Goal: Contribute content: Add original content to the website for others to see

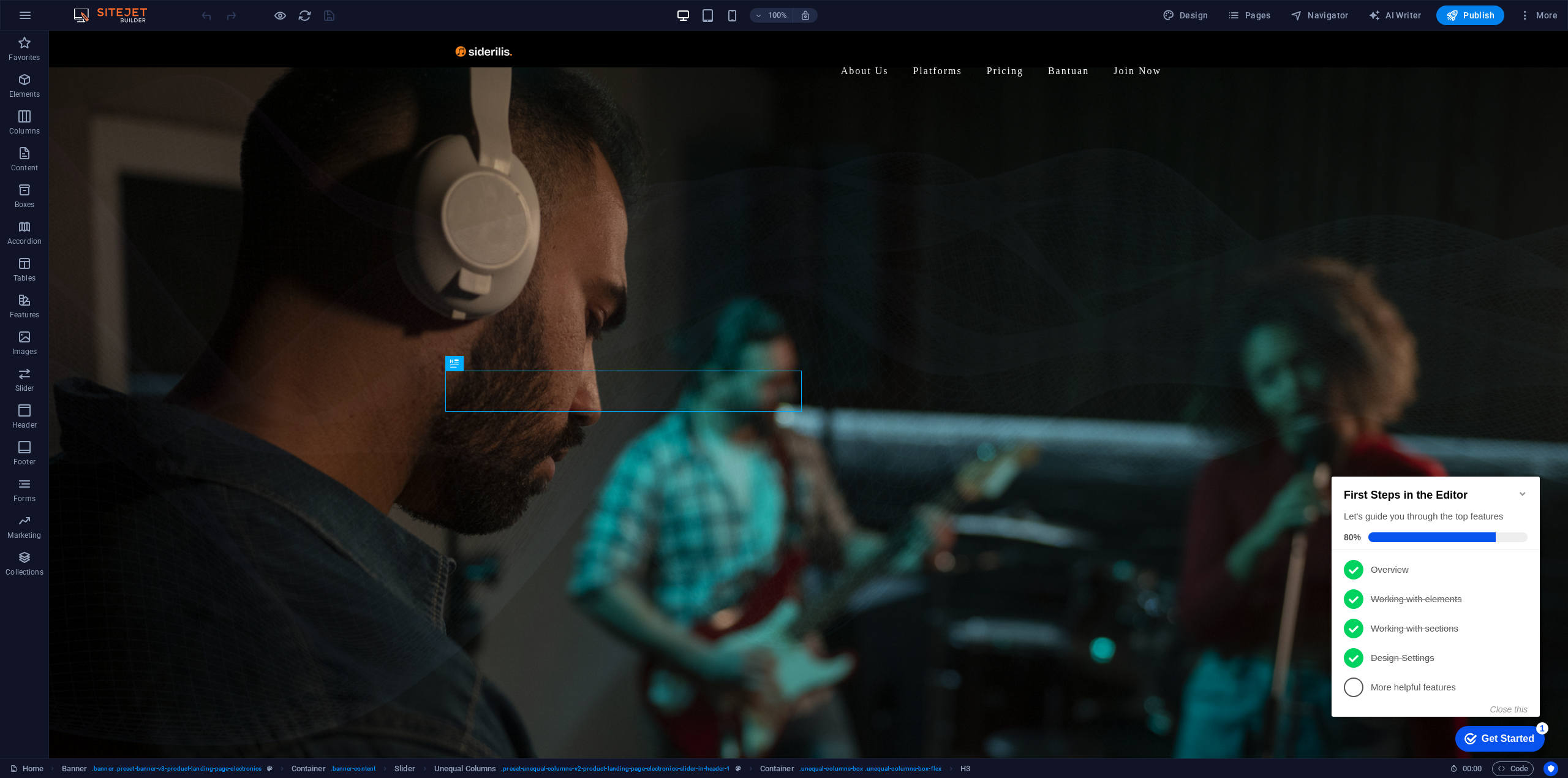
click at [1523, 492] on icon "Minimize checklist" at bounding box center [1522, 493] width 9 height 9
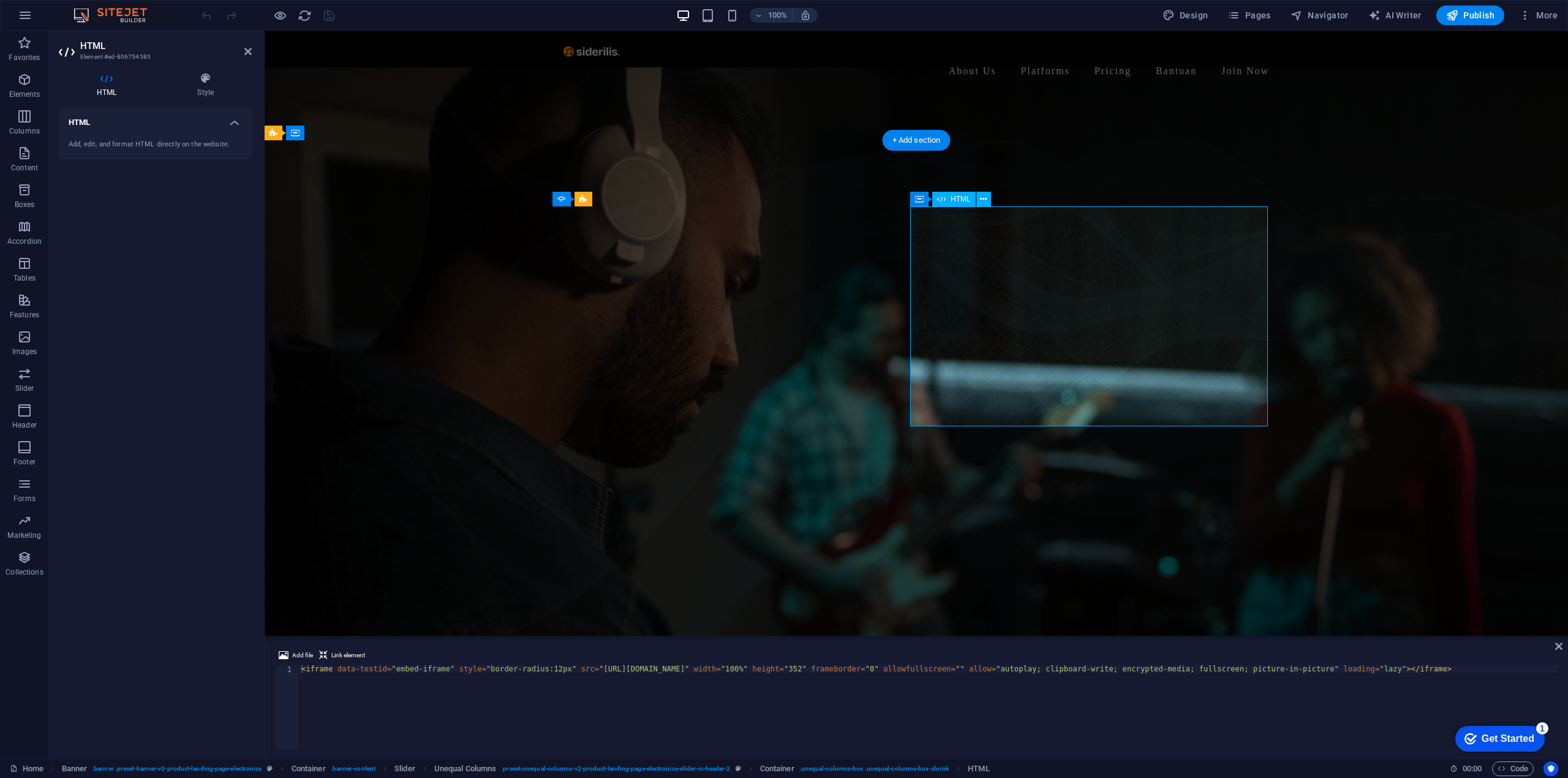
click at [189, 81] on icon at bounding box center [206, 78] width 93 height 12
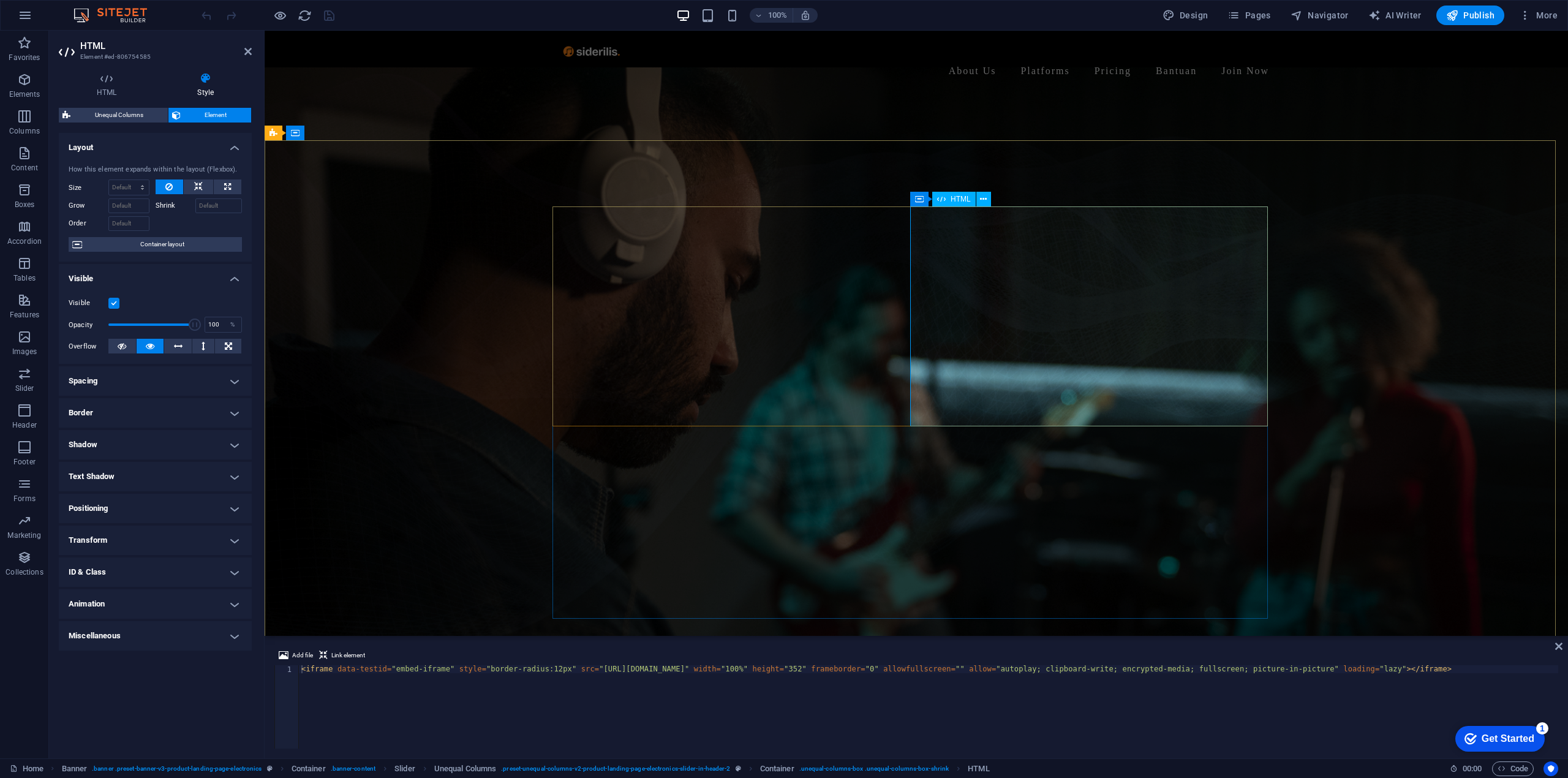
click at [117, 92] on h4 "HTML" at bounding box center [109, 85] width 100 height 26
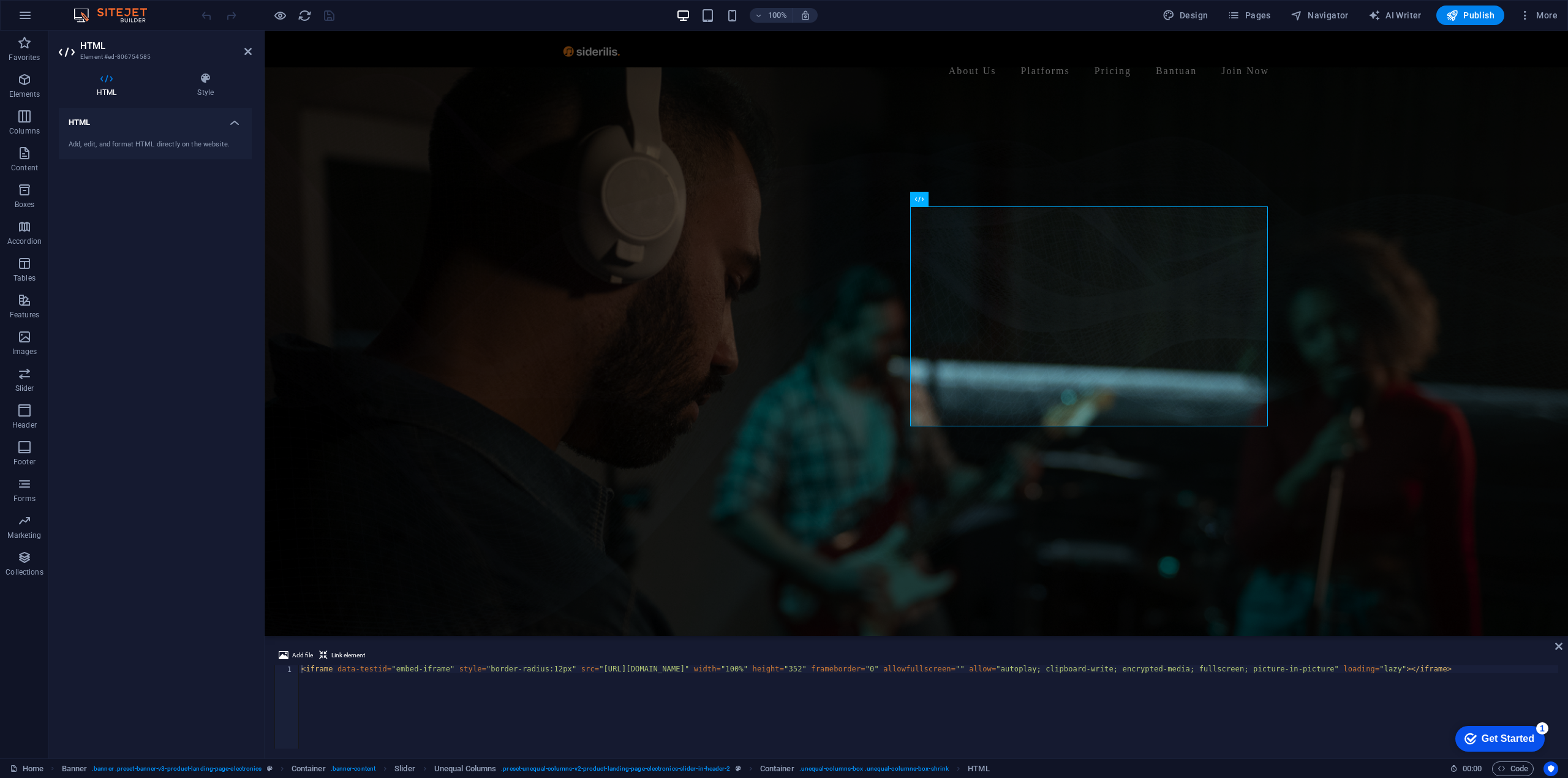
click at [118, 125] on h4 "HTML" at bounding box center [155, 119] width 193 height 22
click at [111, 95] on h4 "HTML" at bounding box center [109, 85] width 100 height 26
click at [172, 120] on h4 "HTML" at bounding box center [155, 123] width 193 height 29
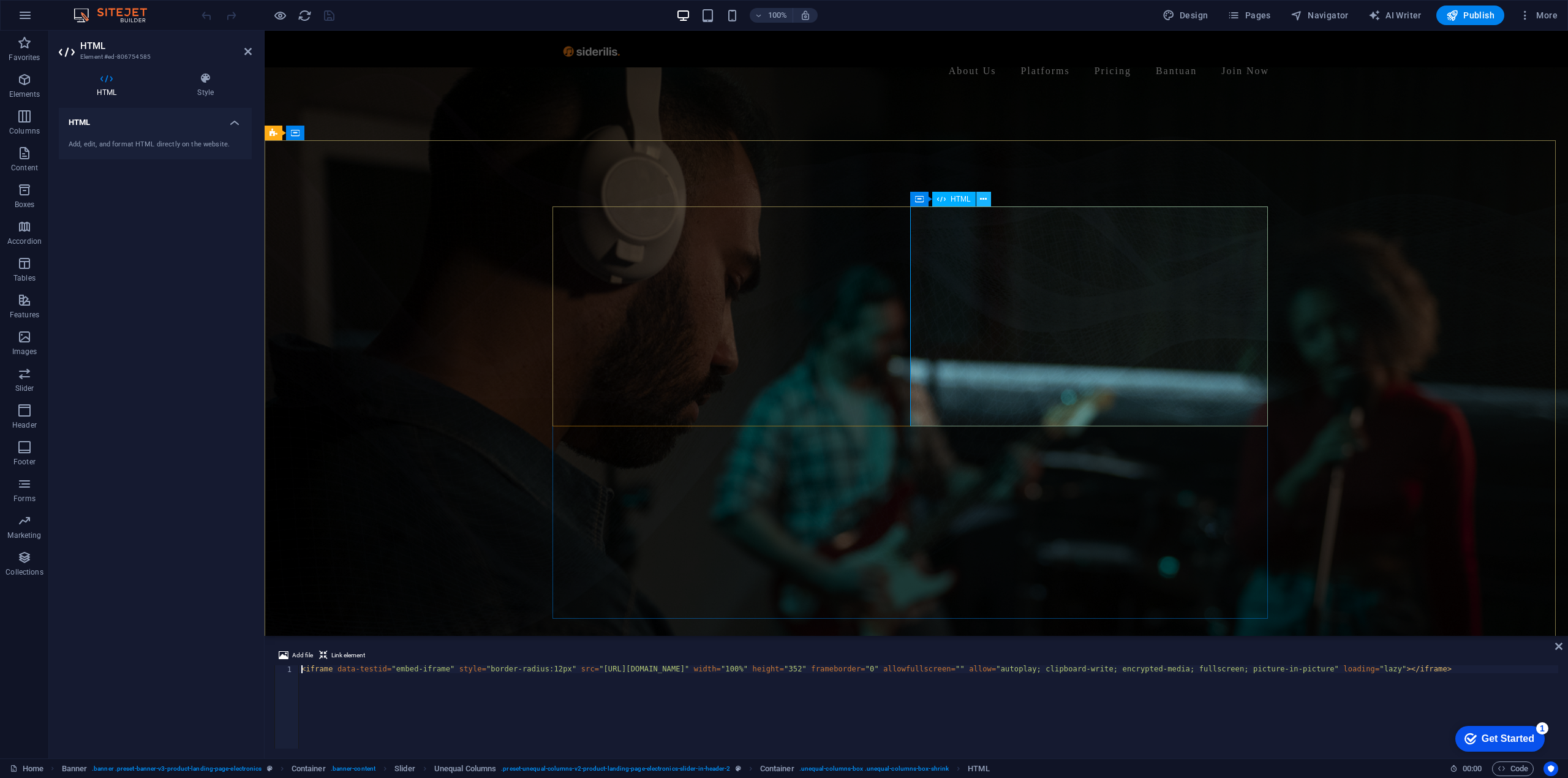
click at [979, 196] on button at bounding box center [983, 199] width 15 height 15
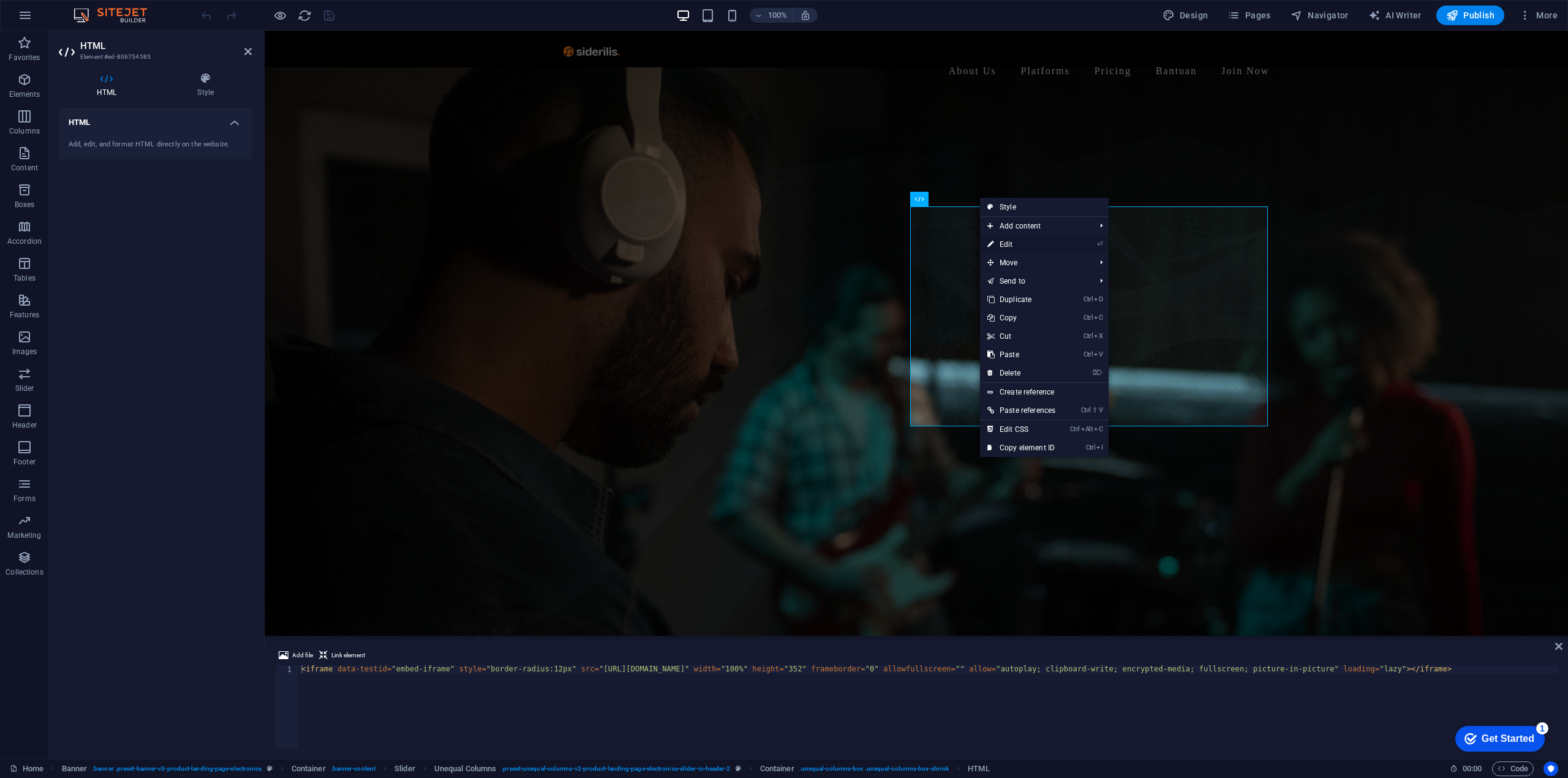
click at [1017, 243] on link "⏎ Edit" at bounding box center [1020, 243] width 82 height 18
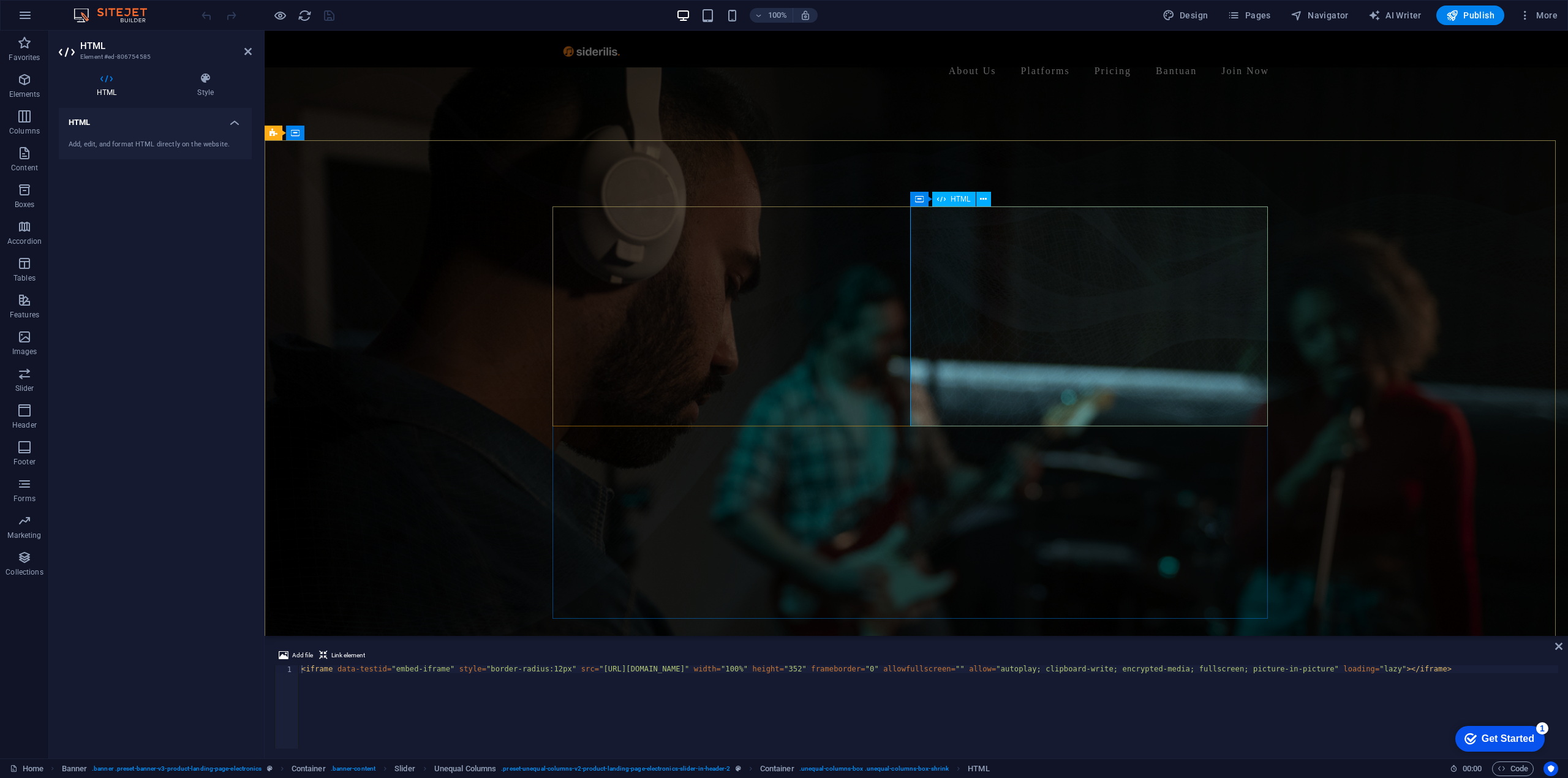
click at [919, 197] on icon at bounding box center [919, 199] width 9 height 15
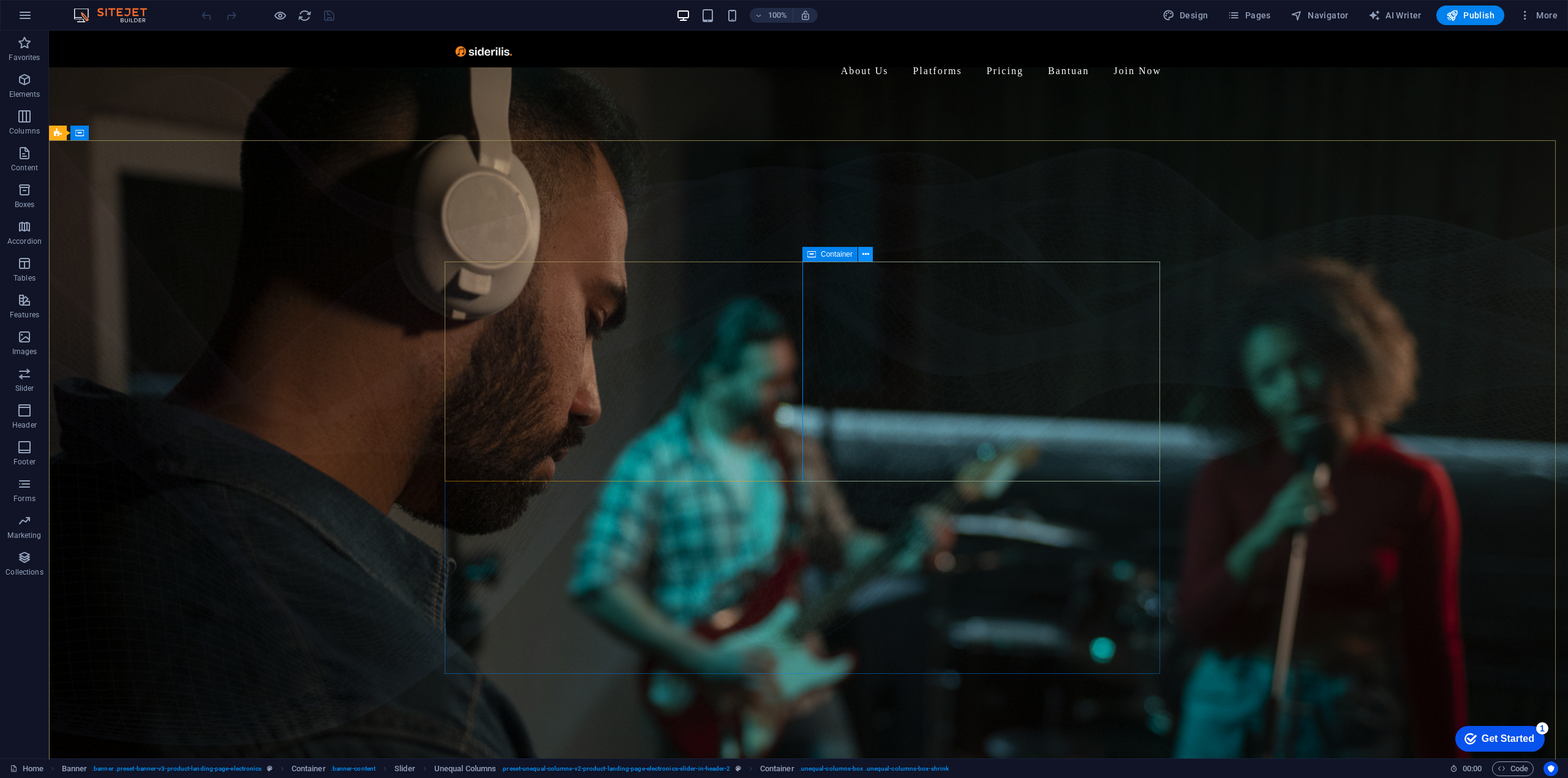
click at [868, 255] on button at bounding box center [865, 254] width 15 height 15
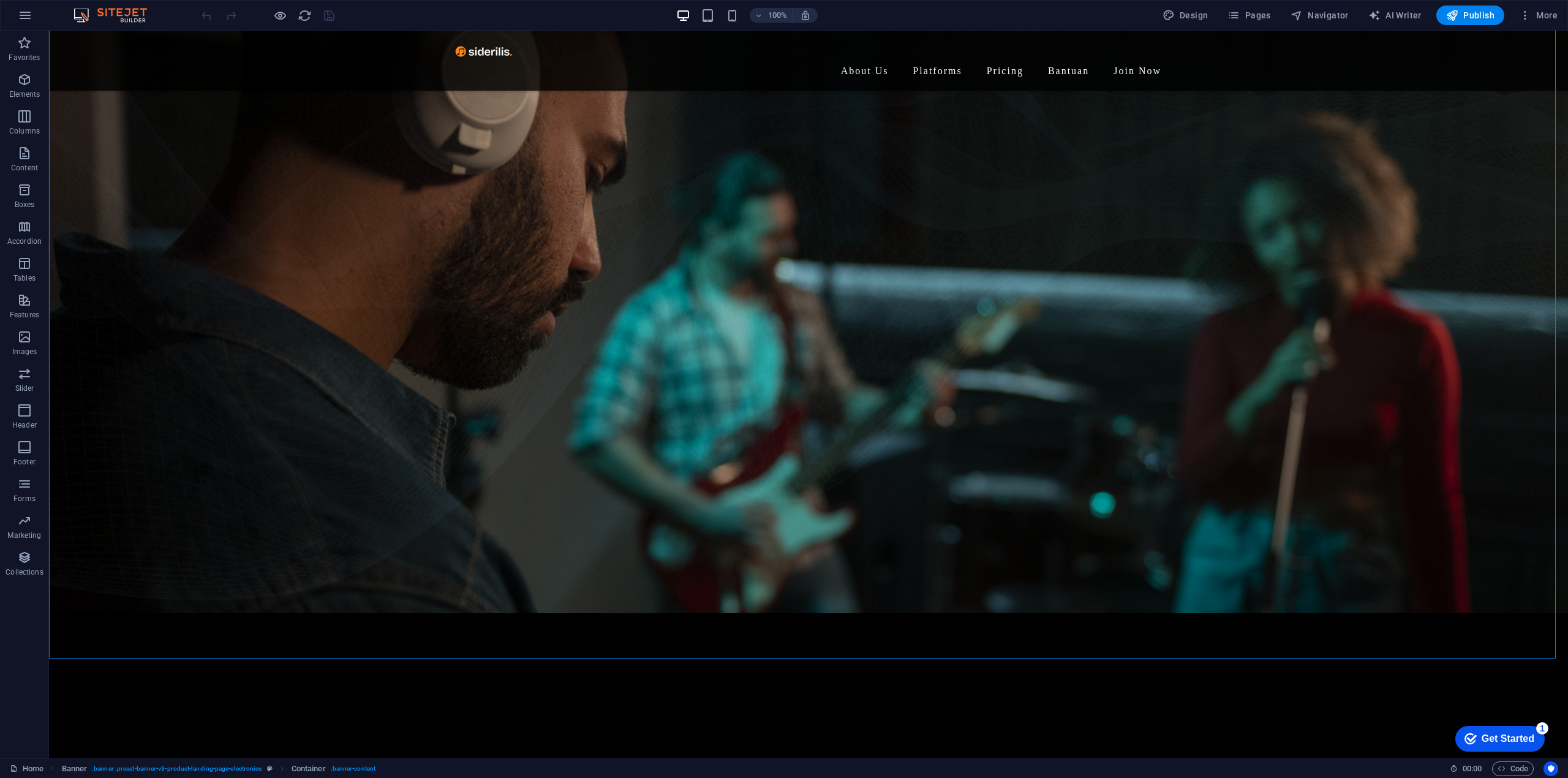
scroll to position [25, 0]
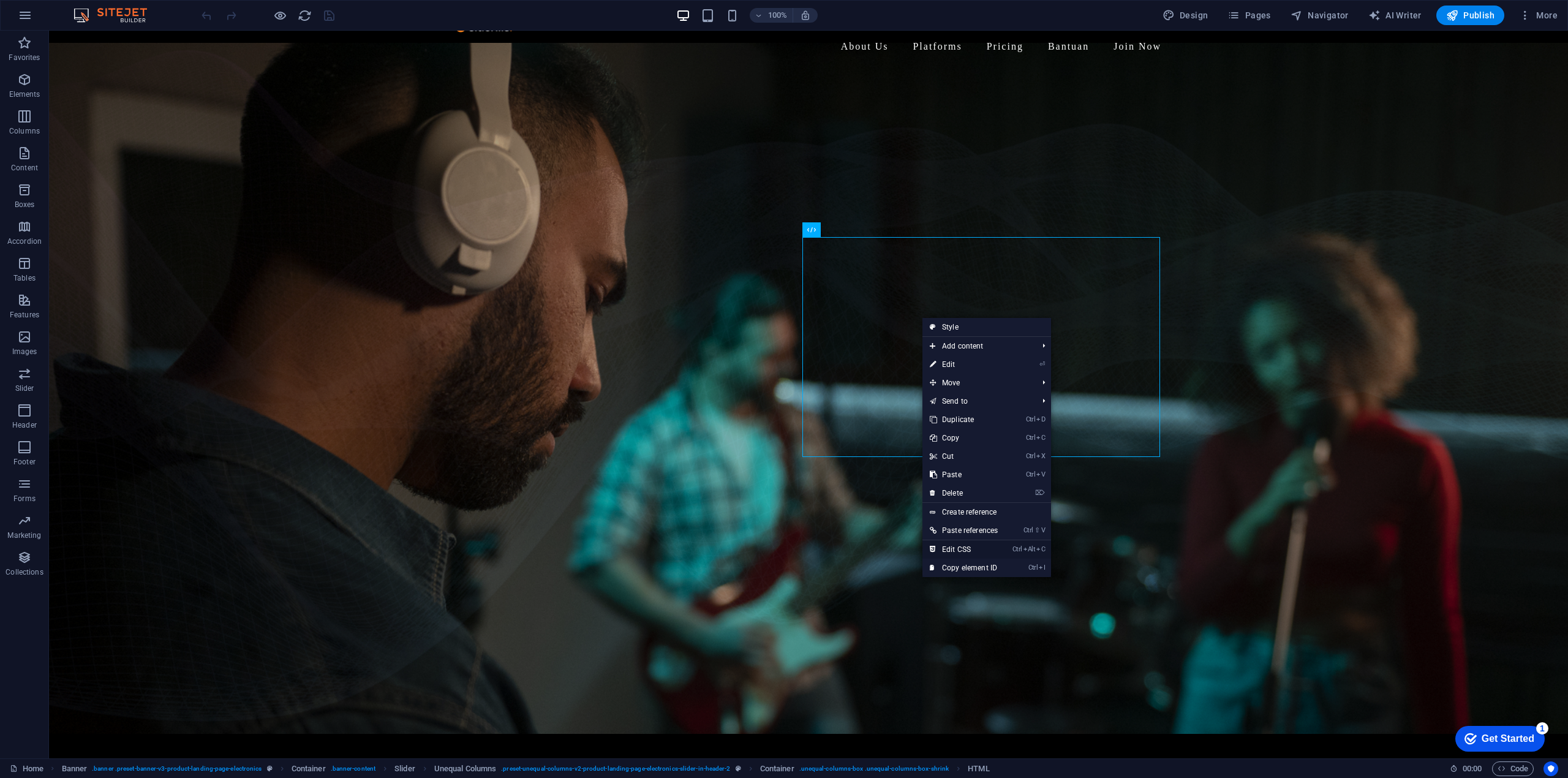
click at [973, 553] on link "Ctrl Alt C Edit CSS" at bounding box center [963, 548] width 82 height 18
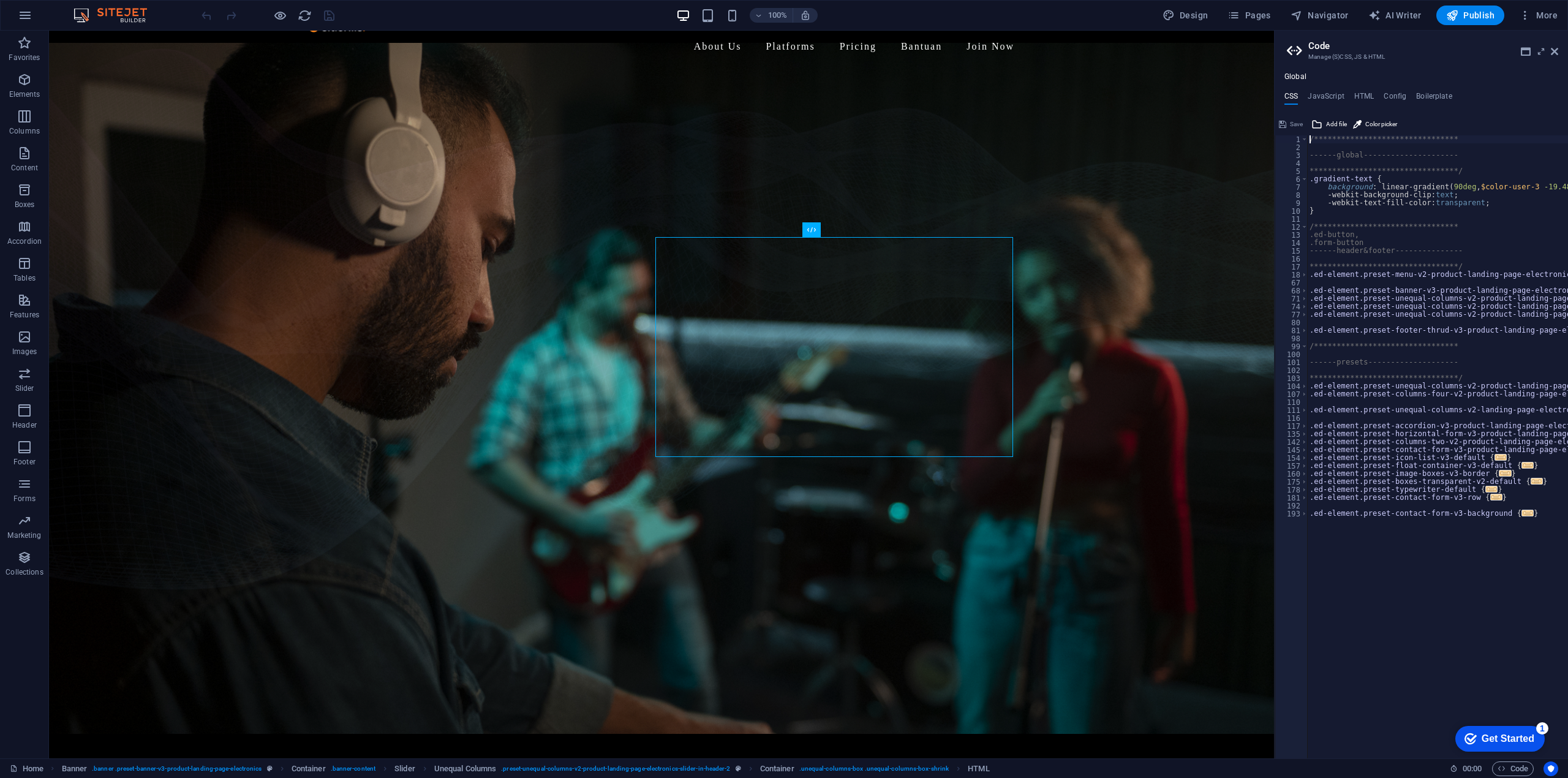
click at [1347, 366] on div "**********" at bounding box center [1529, 449] width 446 height 627
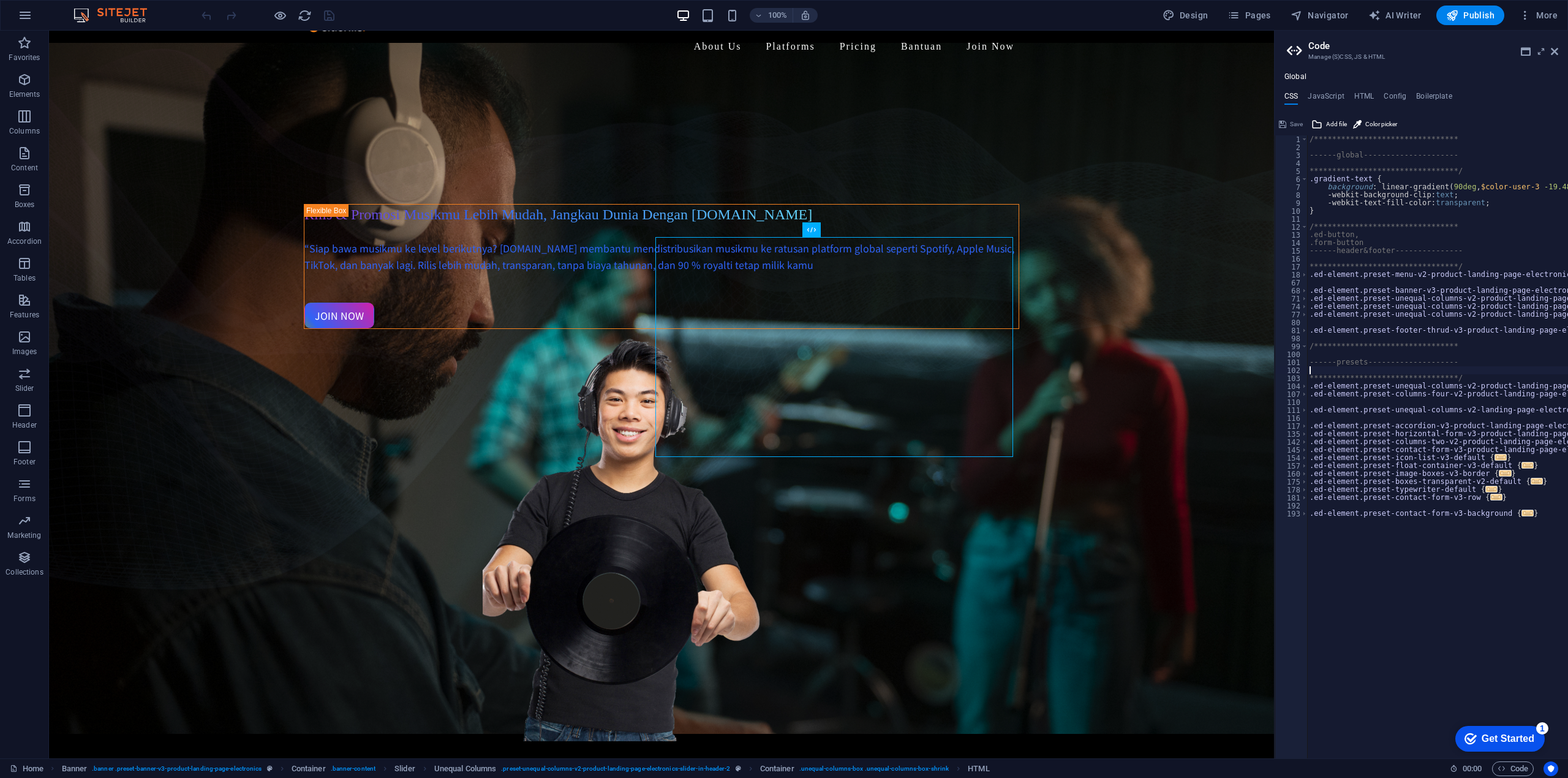
click at [1478, 182] on div "**********" at bounding box center [1529, 449] width 446 height 627
type textarea ".gradient-text { background: linear-gradient(90deg, $color-user-3 -19.48%, $col…"
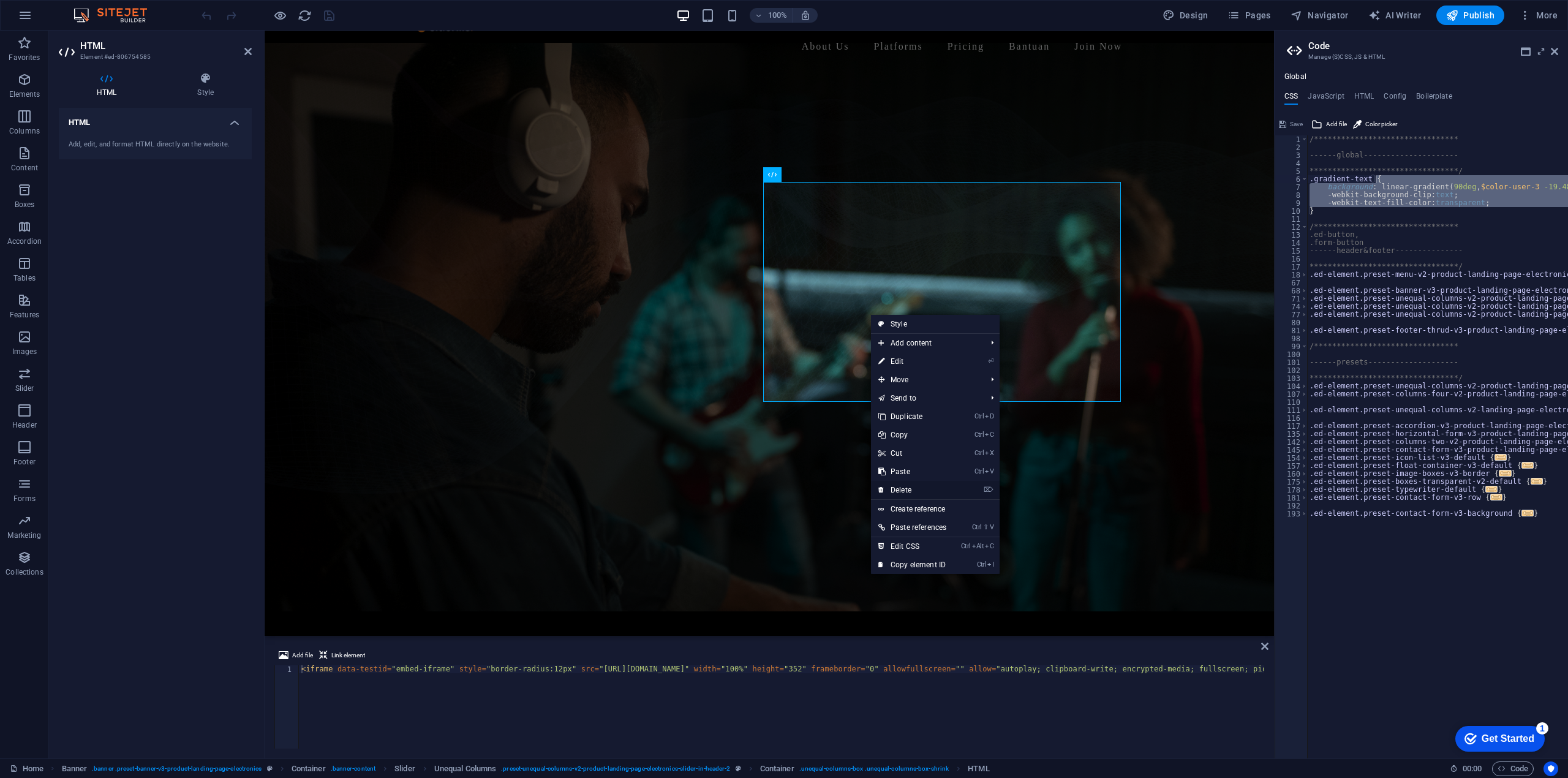
drag, startPoint x: 924, startPoint y: 488, endPoint x: 875, endPoint y: 458, distance: 57.5
click at [924, 488] on link "⌦ Delete" at bounding box center [912, 489] width 82 height 18
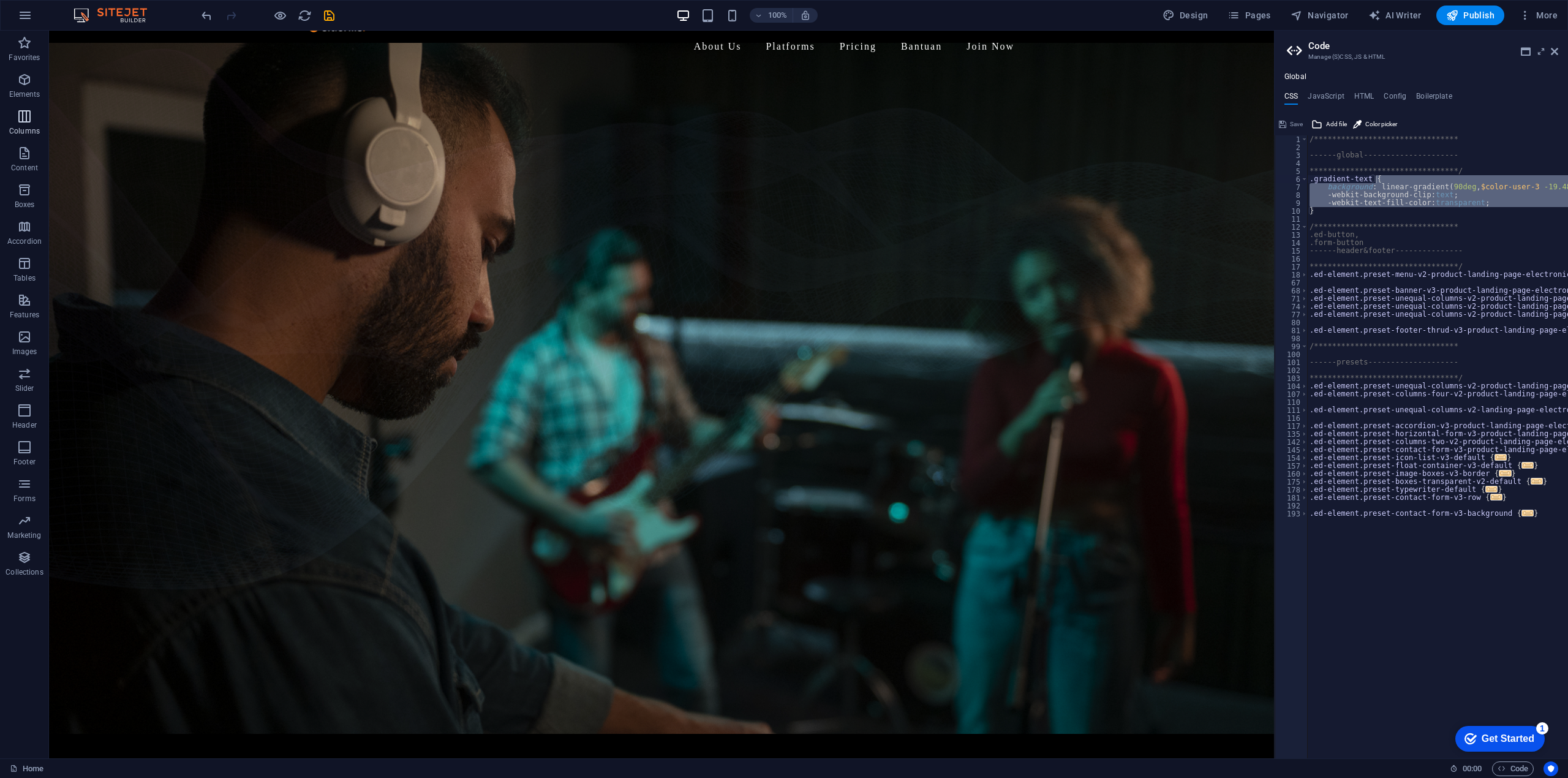
click at [21, 115] on icon "button" at bounding box center [24, 116] width 15 height 15
click at [27, 78] on icon "button" at bounding box center [24, 79] width 15 height 15
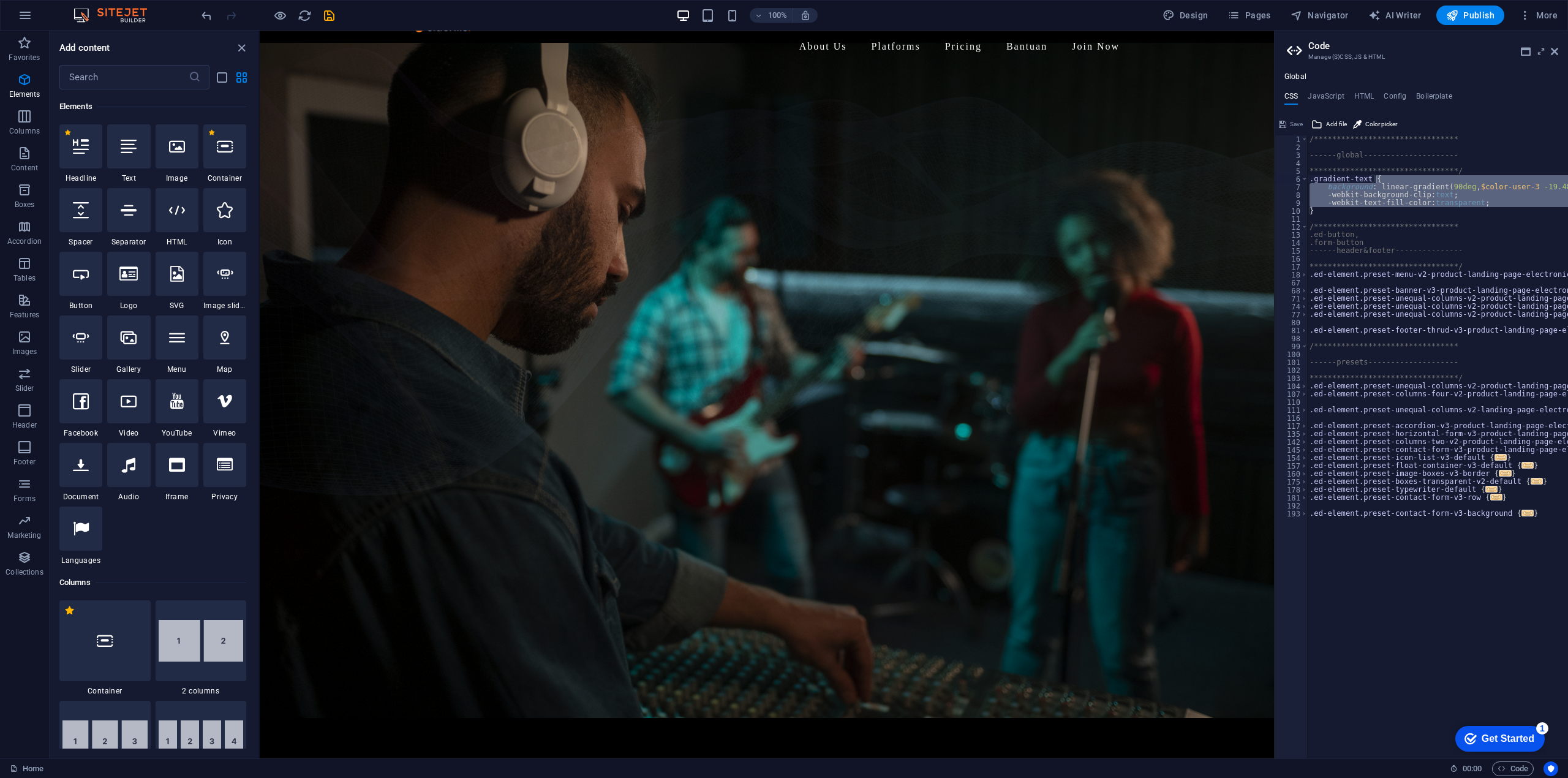
scroll to position [130, 0]
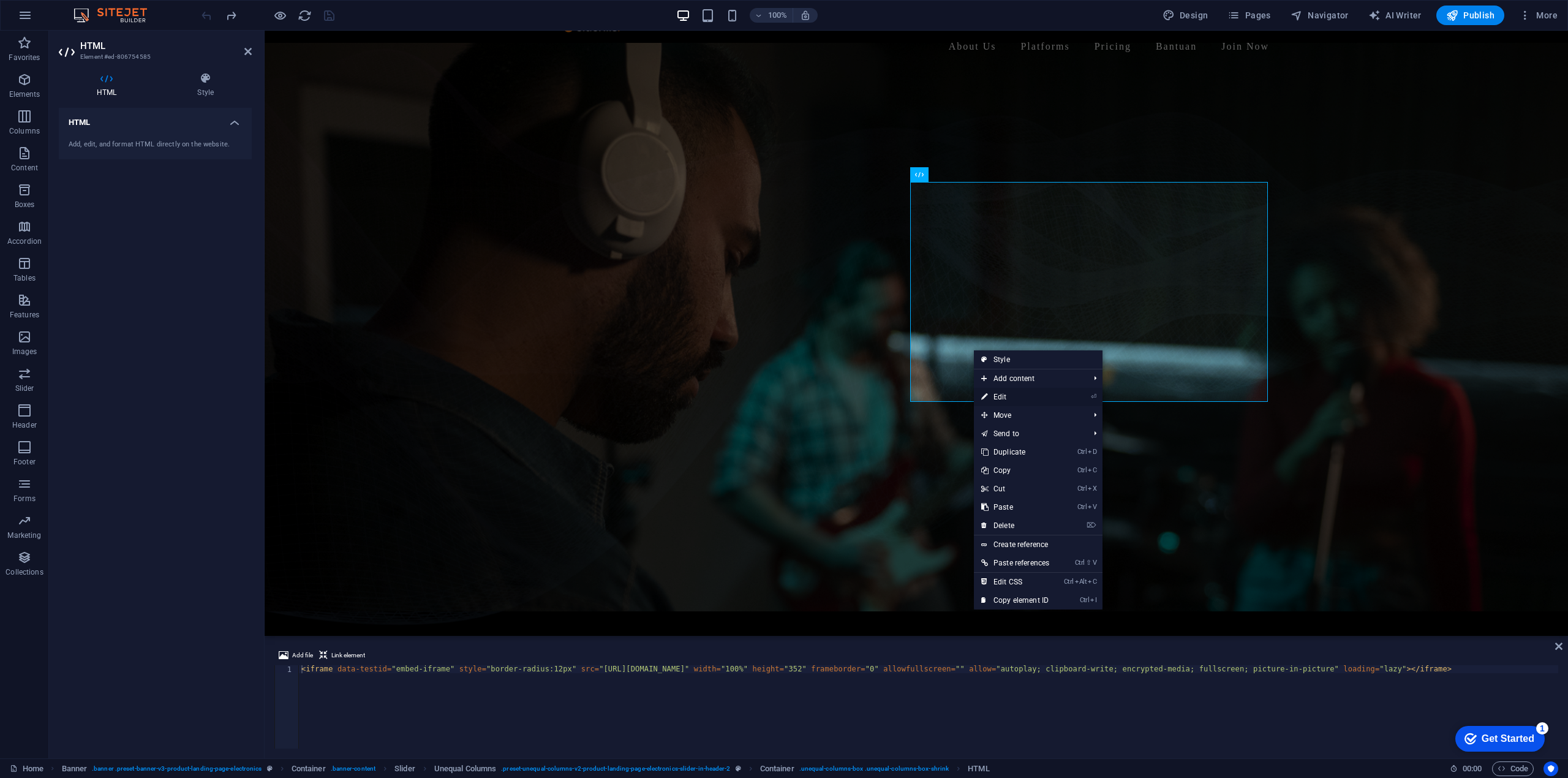
click at [1010, 398] on link "⏎ Edit" at bounding box center [1014, 396] width 82 height 18
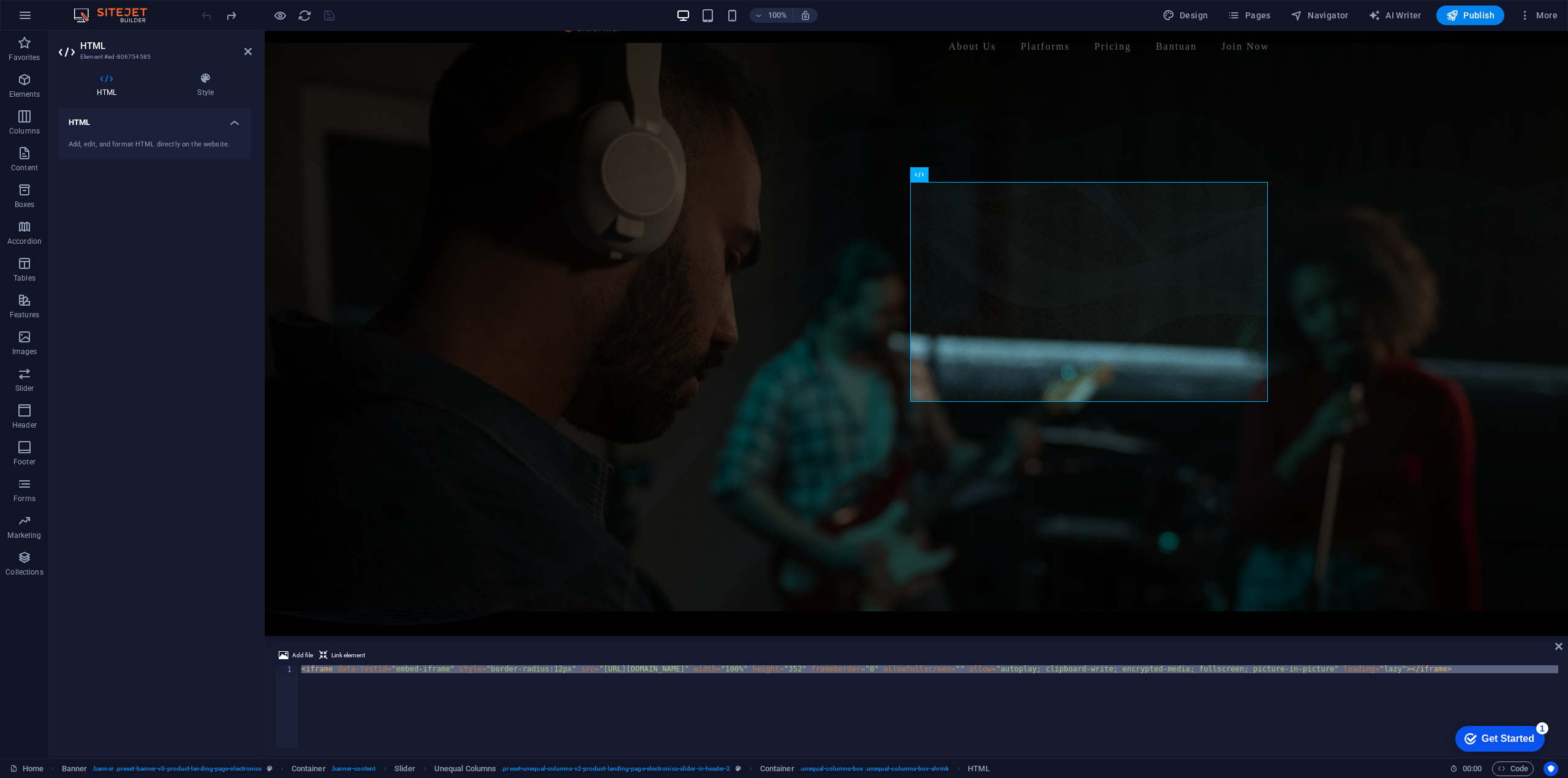
paste textarea "5NcvZqJlkJeuAPox2KbDhM?utm_source=generator" width="100%" height="352" frameB"
type textarea "<iframe data-testid="embed-iframe" style="border-radius:12px" src="[URL][DOMAIN…"
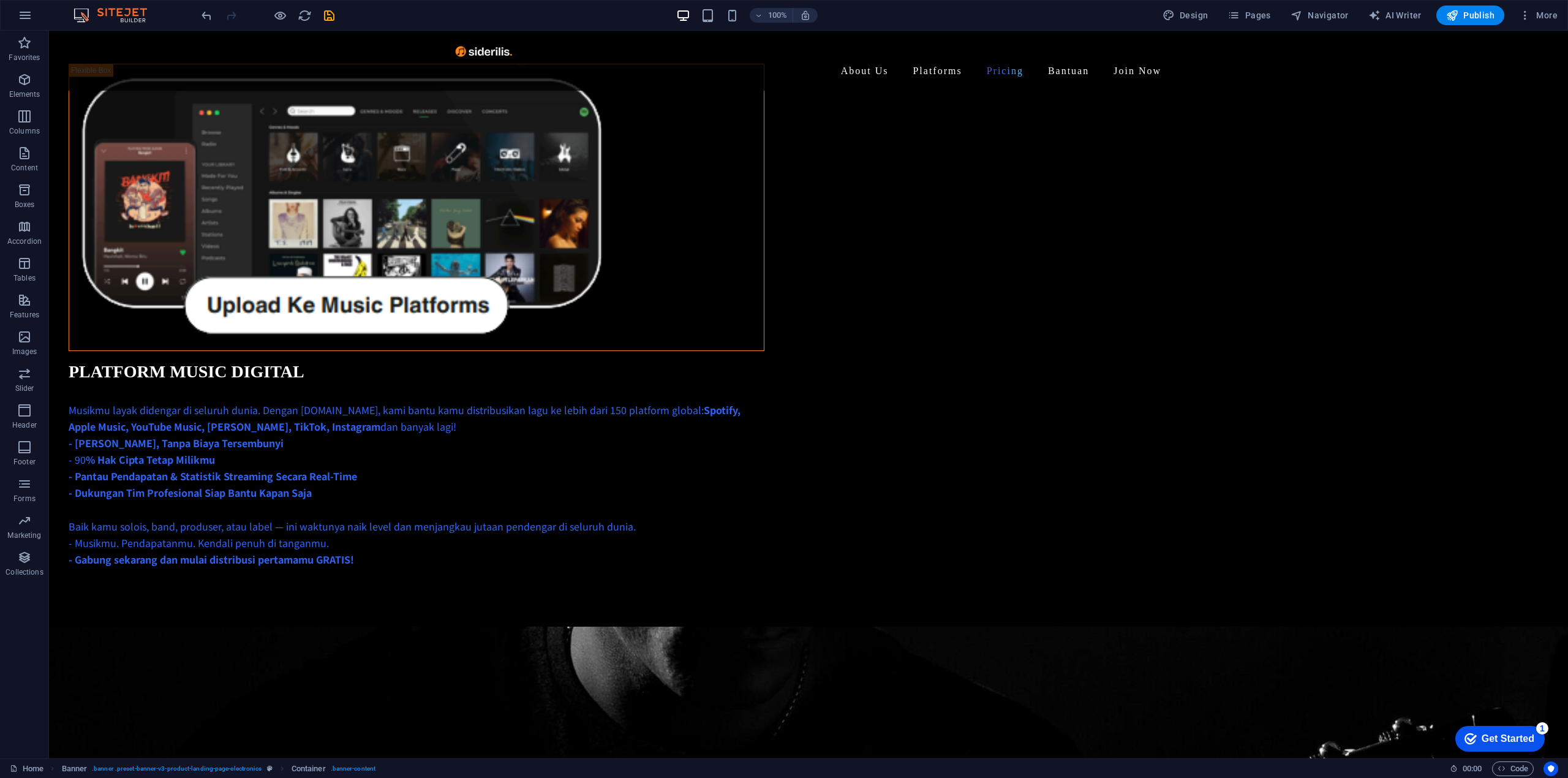
scroll to position [1975, 0]
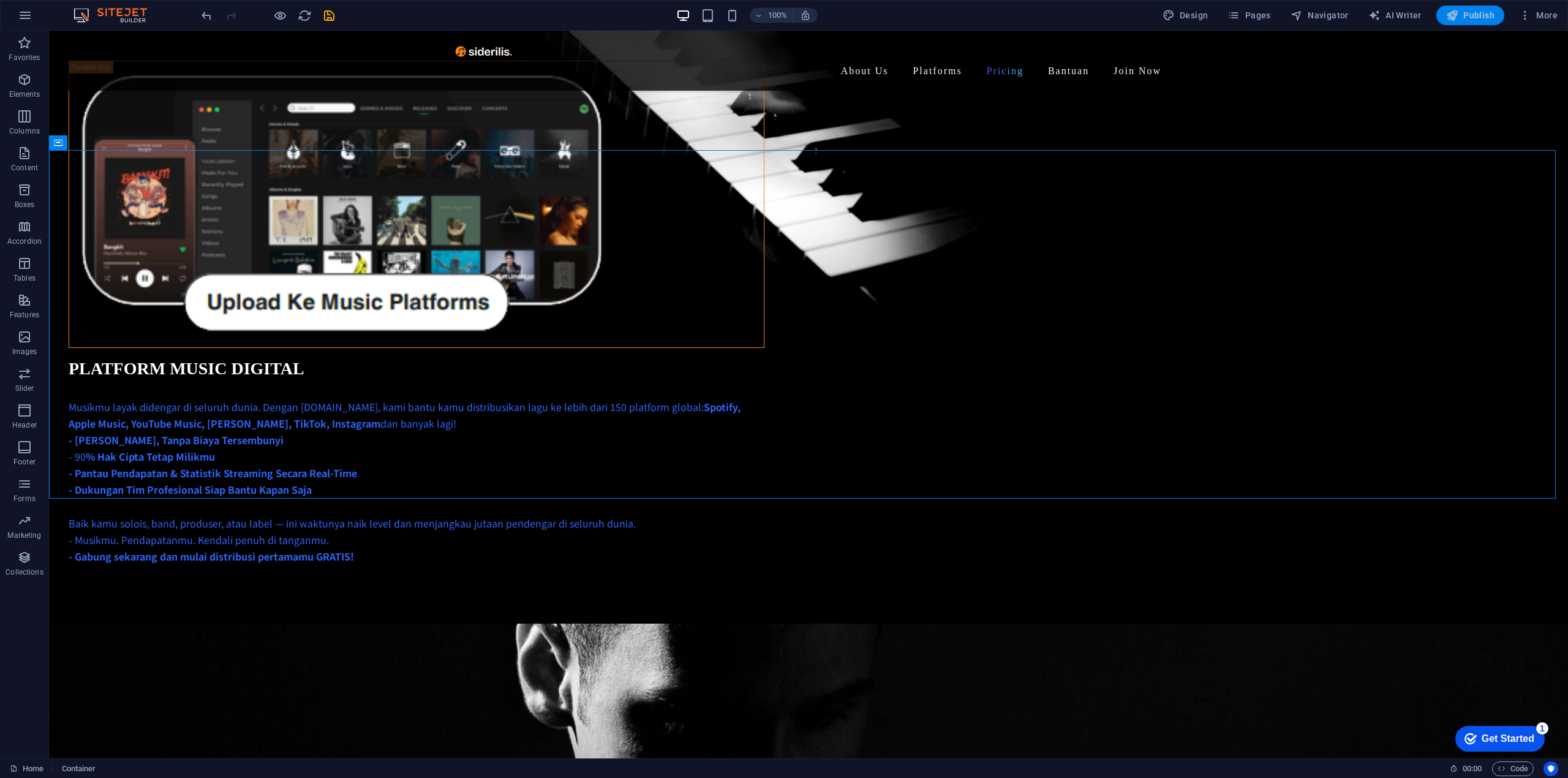
click at [1481, 18] on span "Publish" at bounding box center [1469, 15] width 48 height 12
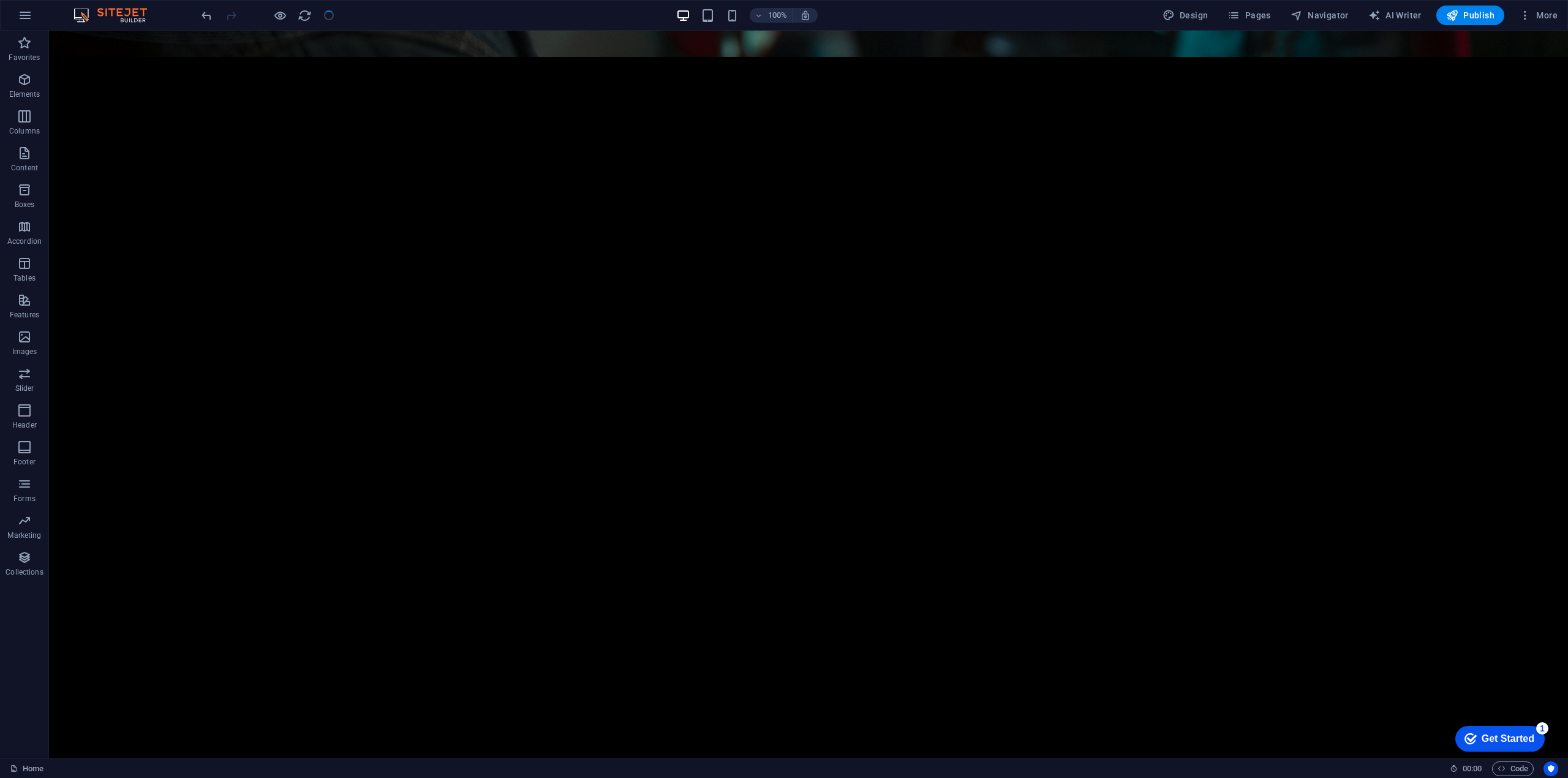
scroll to position [0, 0]
